Goal: Task Accomplishment & Management: Manage account settings

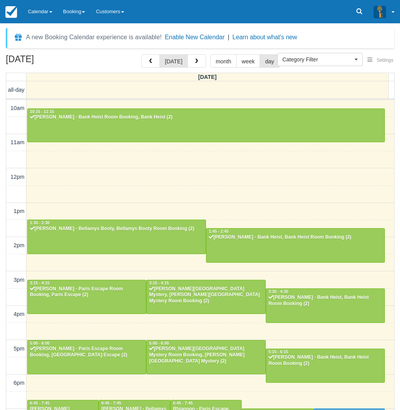
select select
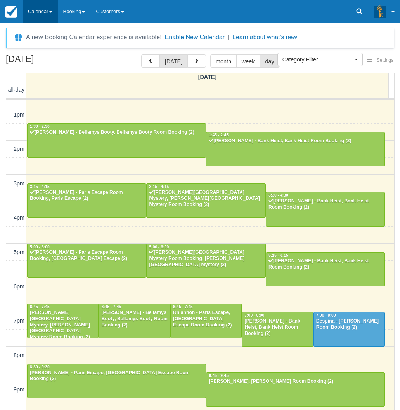
click at [45, 14] on link "Calendar" at bounding box center [40, 11] width 35 height 23
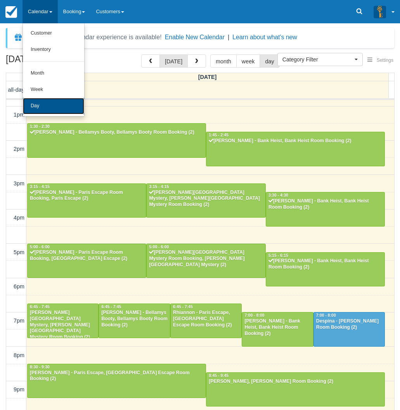
click at [38, 105] on link "Day" at bounding box center [53, 106] width 61 height 16
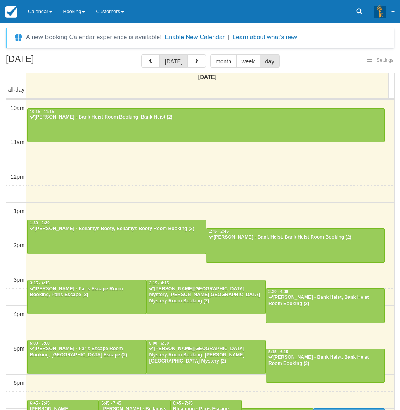
select select
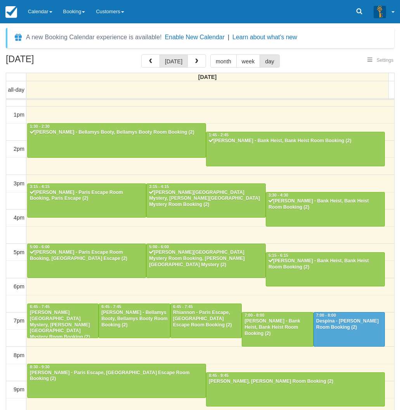
select select
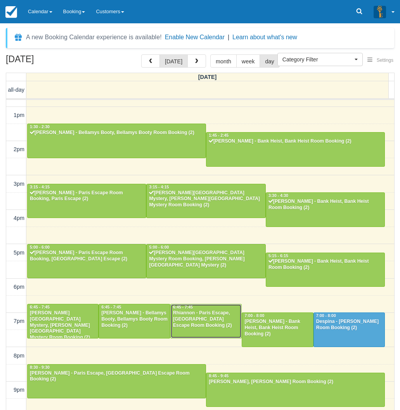
click at [190, 323] on div "Rhiannon - Paris Escape, [GEOGRAPHIC_DATA] Escape Room Booking (2)" at bounding box center [206, 319] width 67 height 19
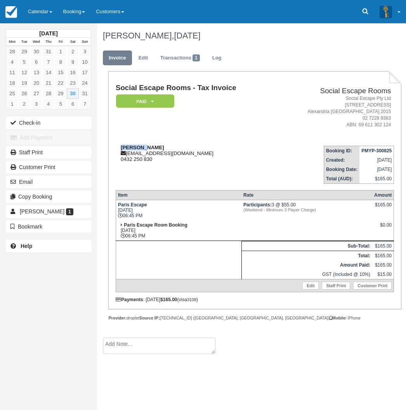
drag, startPoint x: 147, startPoint y: 146, endPoint x: 122, endPoint y: 147, distance: 24.9
click at [122, 147] on div "Rhiannon rhiannonjcook@gmail.com 0432 250 830" at bounding box center [196, 152] width 160 height 17
copy strong "Rhiannon"
click at [163, 146] on div "Rhiannon rhiannonjcook@gmail.com 0432 250 830" at bounding box center [196, 152] width 160 height 17
click at [51, 16] on link "Calendar" at bounding box center [40, 11] width 35 height 23
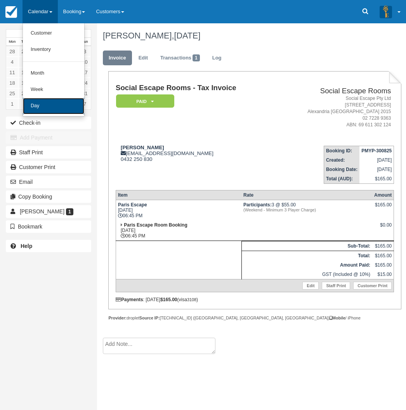
click at [44, 108] on link "Day" at bounding box center [53, 106] width 61 height 16
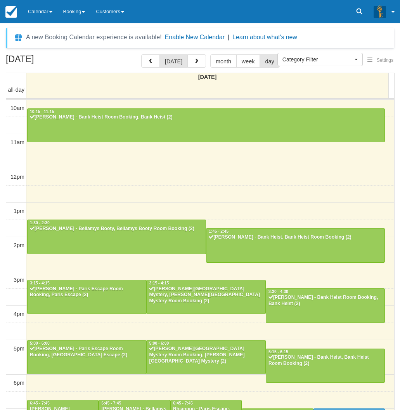
select select
